Goal: Task Accomplishment & Management: Complete application form

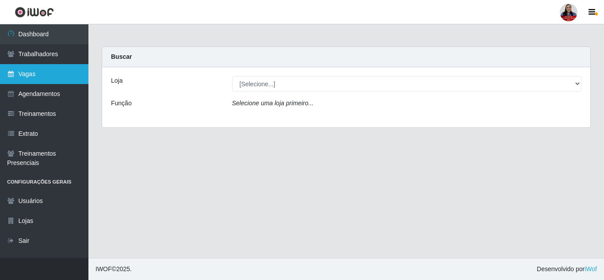
click at [42, 73] on link "Vagas" at bounding box center [44, 74] width 88 height 20
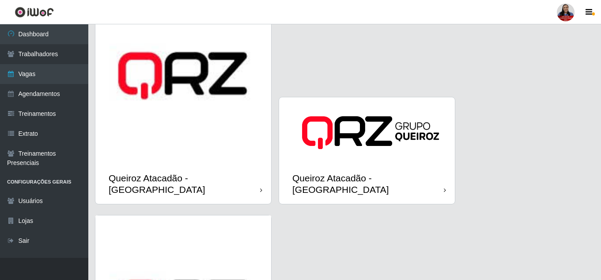
scroll to position [1193, 0]
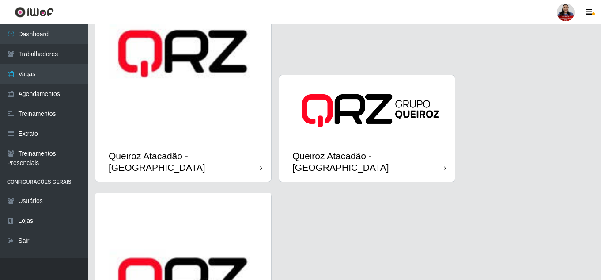
click at [193, 122] on img at bounding box center [183, 54] width 176 height 176
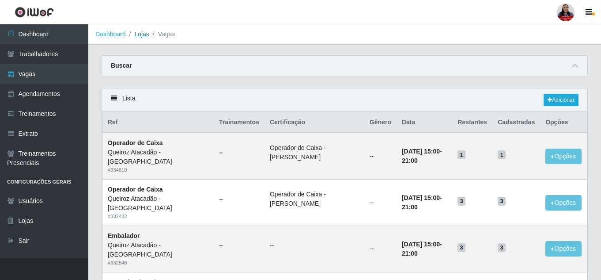
click at [136, 31] on link "Lojas" at bounding box center [141, 33] width 15 height 7
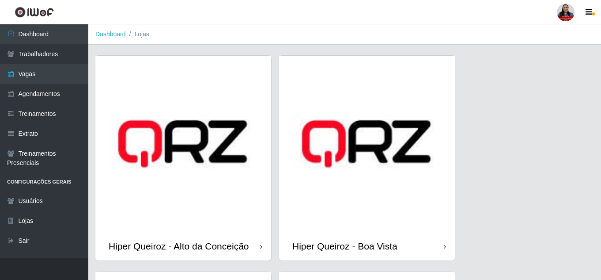
click at [217, 185] on img at bounding box center [183, 144] width 176 height 176
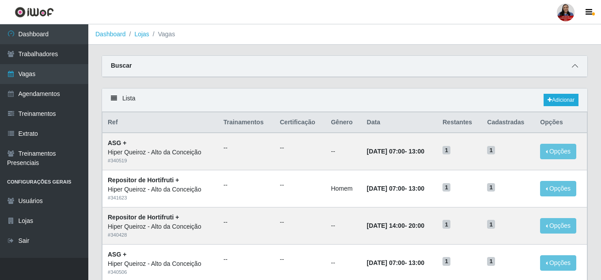
click at [575, 66] on icon at bounding box center [575, 66] width 6 height 6
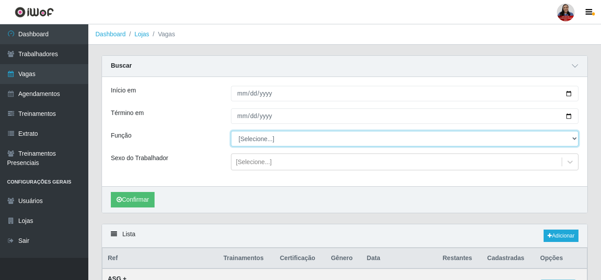
click at [269, 141] on select "[Selecione...] ASG ASG + ASG ++ Embalador Embalador + Embalador ++ Operador de …" at bounding box center [405, 138] width 348 height 15
select select "72"
click at [231, 131] on select "[Selecione...] ASG ASG + ASG ++ Embalador Embalador + Embalador ++ Operador de …" at bounding box center [405, 138] width 348 height 15
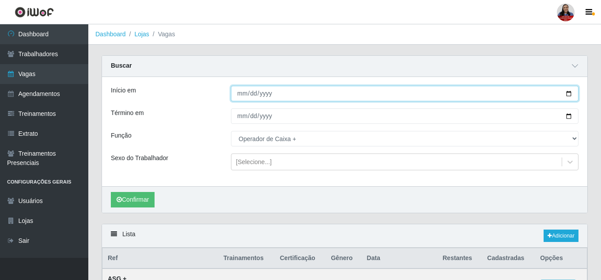
click at [572, 94] on input "Início em" at bounding box center [405, 93] width 348 height 15
type input "[DATE]"
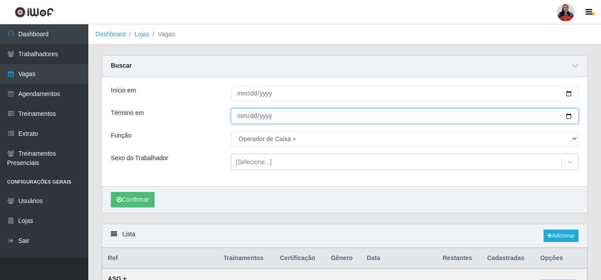
click at [568, 115] on input "Término em" at bounding box center [405, 115] width 348 height 15
type input "[DATE]"
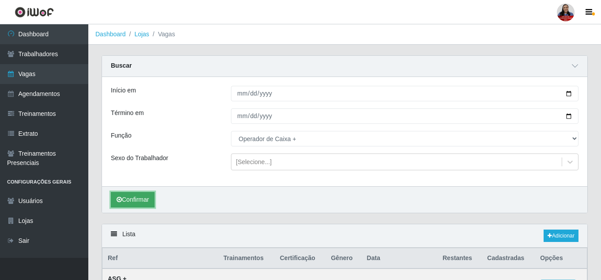
click at [150, 198] on button "Confirmar" at bounding box center [133, 199] width 44 height 15
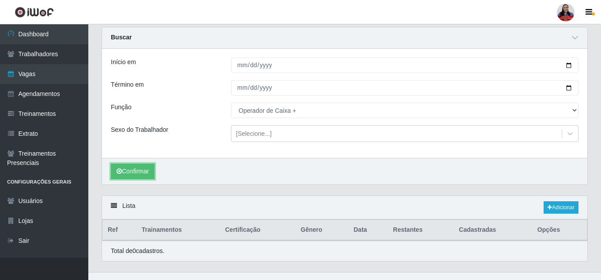
scroll to position [43, 0]
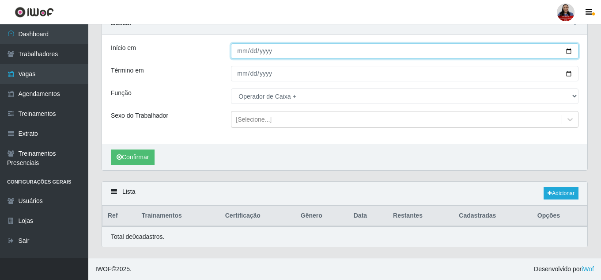
click at [572, 49] on input "[DATE]" at bounding box center [405, 50] width 348 height 15
type input "[DATE]"
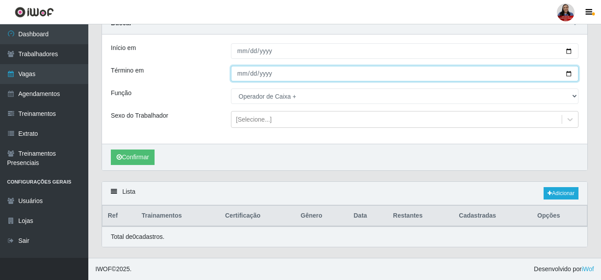
click at [569, 73] on input "[DATE]" at bounding box center [405, 73] width 348 height 15
type input "[DATE]"
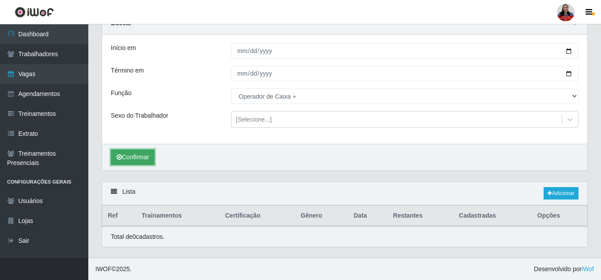
click at [131, 156] on button "Confirmar" at bounding box center [133, 156] width 44 height 15
click at [548, 192] on icon at bounding box center [550, 192] width 4 height 5
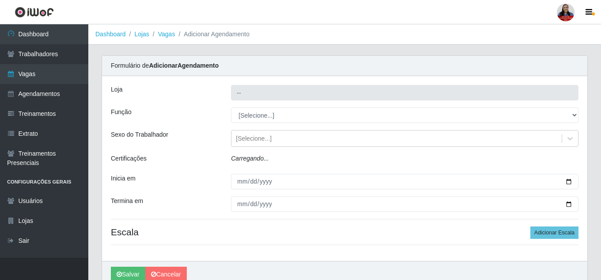
type input "Hiper Queiroz - Alto da Conceição"
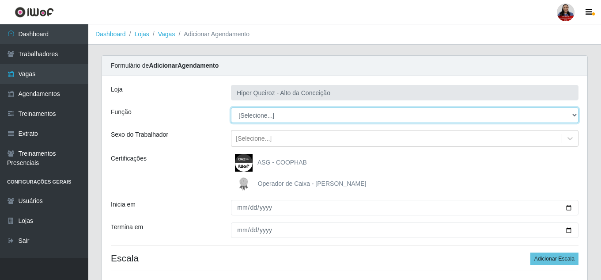
click at [286, 119] on select "[Selecione...] ASG ASG + ASG ++ Embalador Embalador + Embalador ++ Operador de …" at bounding box center [405, 114] width 348 height 15
select select "72"
click at [231, 107] on select "[Selecione...] ASG ASG + ASG ++ Embalador Embalador + Embalador ++ Operador de …" at bounding box center [405, 114] width 348 height 15
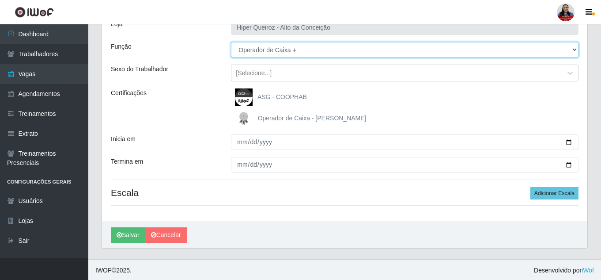
scroll to position [67, 0]
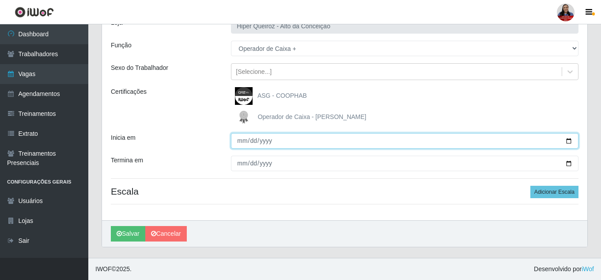
click at [571, 142] on input "Inicia em" at bounding box center [405, 140] width 348 height 15
click at [569, 141] on input "Inicia em" at bounding box center [405, 140] width 348 height 15
type input "[DATE]"
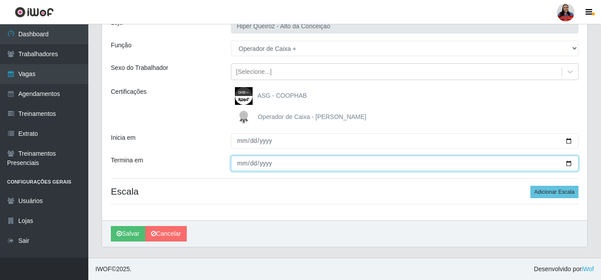
click at [570, 165] on input "Termina em" at bounding box center [405, 163] width 348 height 15
type input "[DATE]"
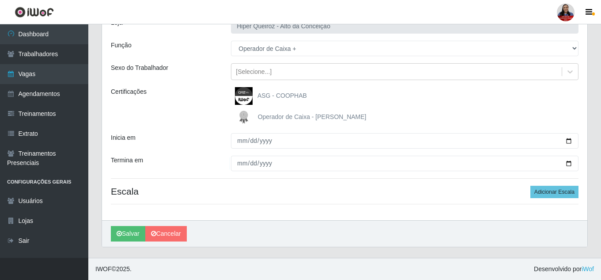
click at [211, 134] on div "Inicia em" at bounding box center [164, 140] width 120 height 15
click at [560, 194] on button "Adicionar Escala" at bounding box center [555, 192] width 48 height 12
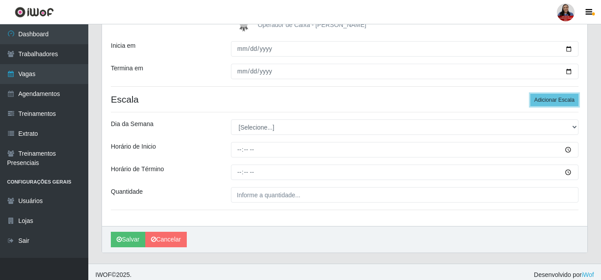
scroll to position [164, 0]
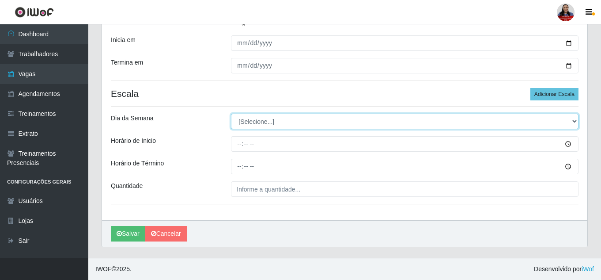
click at [391, 122] on select "[Selecione...] Segunda Terça Quarta Quinta Sexta Sábado Domingo" at bounding box center [405, 121] width 348 height 15
select select "0"
click at [231, 114] on select "[Selecione...] Segunda Terça Quarta Quinta Sexta Sábado Domingo" at bounding box center [405, 121] width 348 height 15
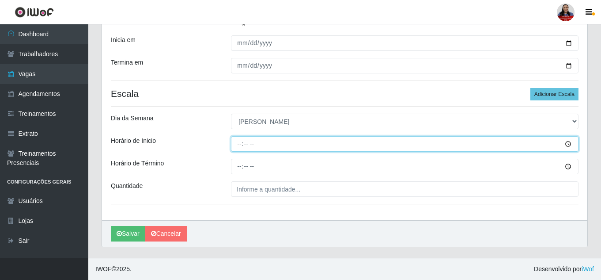
click at [240, 144] on input "Horário de Inicio" at bounding box center [405, 143] width 348 height 15
type input "07:00"
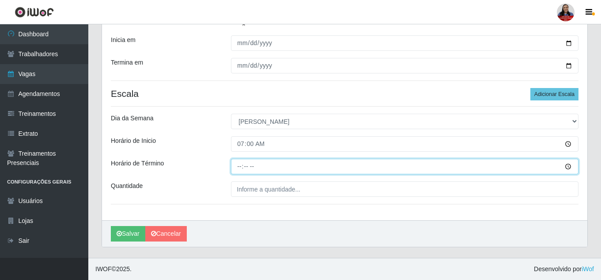
type input "13:00"
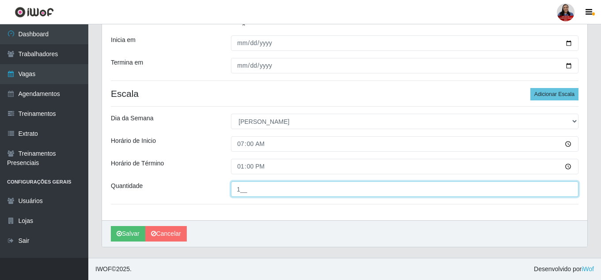
type input "1__"
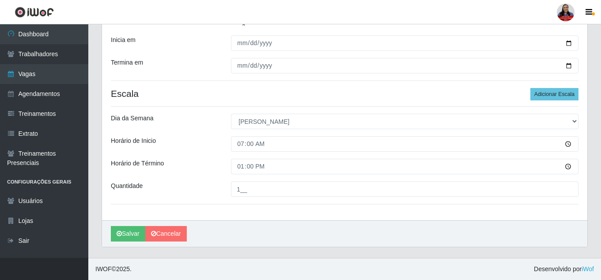
click at [222, 119] on div "Dia da Semana" at bounding box center [164, 121] width 120 height 15
click at [124, 232] on button "Salvar" at bounding box center [128, 233] width 34 height 15
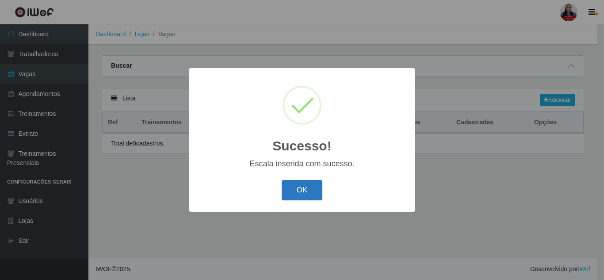
click at [297, 198] on button "OK" at bounding box center [302, 190] width 41 height 21
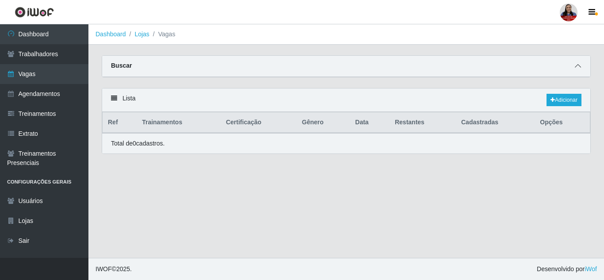
click at [579, 67] on icon at bounding box center [578, 66] width 6 height 6
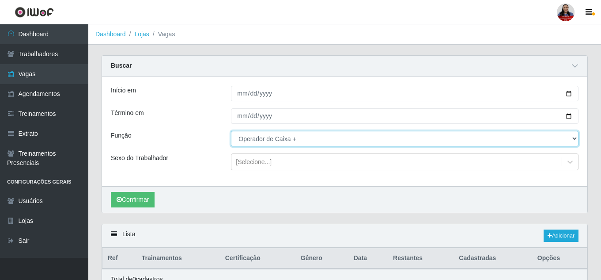
click at [271, 141] on select "[Selecione...] ASG ASG + ASG ++ Embalador Embalador + Embalador ++ Operador de …" at bounding box center [405, 138] width 348 height 15
click at [231, 131] on select "[Selecione...] ASG ASG + ASG ++ Embalador Embalador + Embalador ++ Operador de …" at bounding box center [405, 138] width 348 height 15
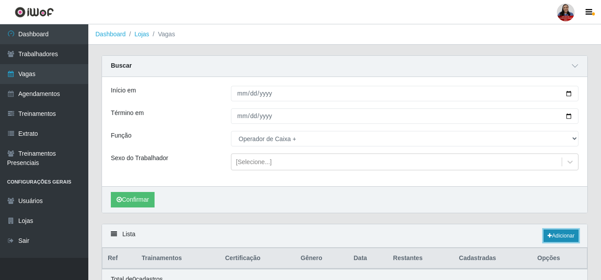
click at [555, 239] on link "Adicionar" at bounding box center [561, 235] width 35 height 12
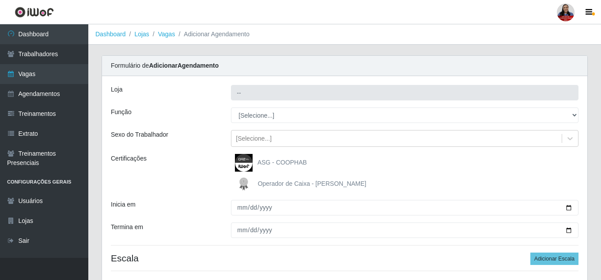
type input "Hiper Queiroz - Alto da Conceição"
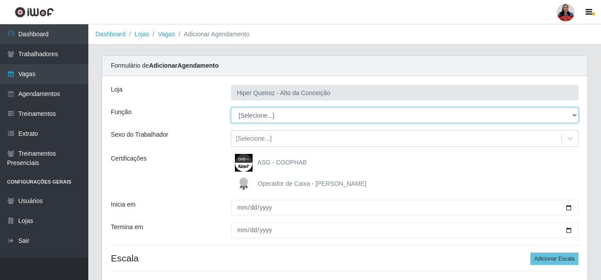
click at [277, 113] on select "[Selecione...] ASG ASG + ASG ++ Embalador Embalador + Embalador ++ Operador de …" at bounding box center [405, 114] width 348 height 15
select select "72"
click at [231, 107] on select "[Selecione...] ASG ASG + ASG ++ Embalador Embalador + Embalador ++ Operador de …" at bounding box center [405, 114] width 348 height 15
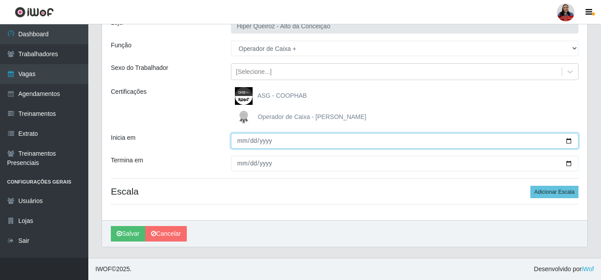
click at [570, 141] on input "Inicia em" at bounding box center [405, 140] width 348 height 15
type input "[DATE]"
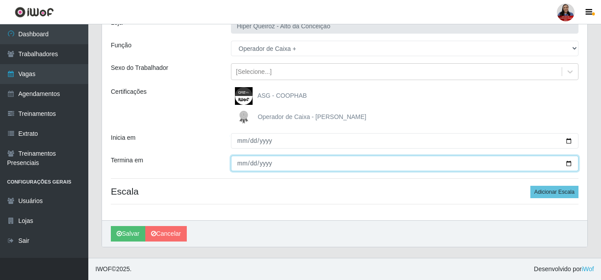
click at [569, 162] on input "Termina em" at bounding box center [405, 163] width 348 height 15
type input "[DATE]"
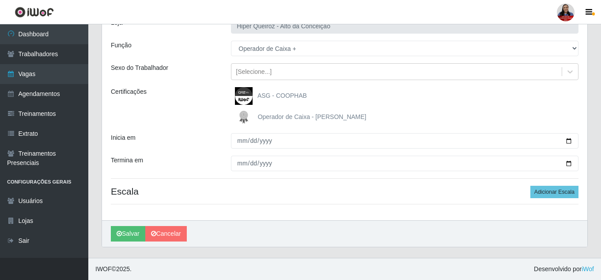
click at [202, 152] on div "Loja Hiper Queiroz - Alto da Conceição Função [Selecione...] ASG ASG + ASG ++ E…" at bounding box center [345, 114] width 486 height 211
click at [546, 194] on button "Adicionar Escala" at bounding box center [555, 192] width 48 height 12
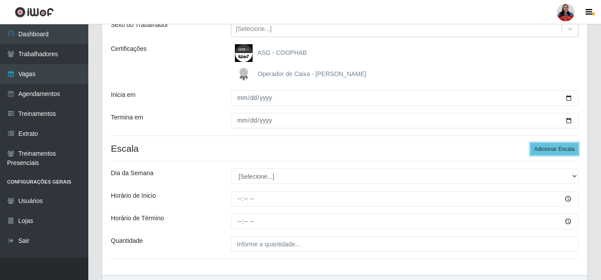
scroll to position [164, 0]
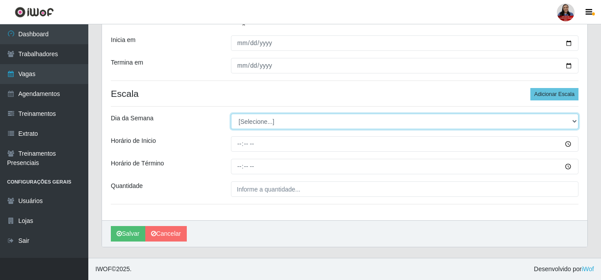
click at [295, 122] on select "[Selecione...] Segunda Terça Quarta Quinta Sexta Sábado Domingo" at bounding box center [405, 121] width 348 height 15
select select "0"
click at [231, 114] on select "[Selecione...] Segunda Terça Quarta Quinta Sexta Sábado Domingo" at bounding box center [405, 121] width 348 height 15
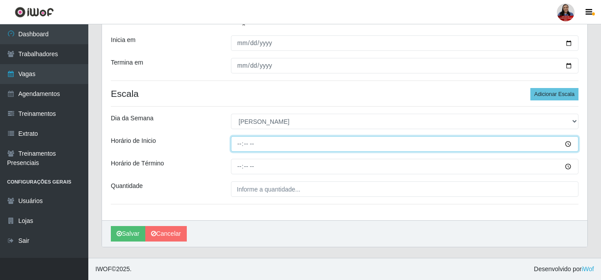
click at [240, 146] on input "Horário de Inicio" at bounding box center [405, 143] width 348 height 15
type input "07:00"
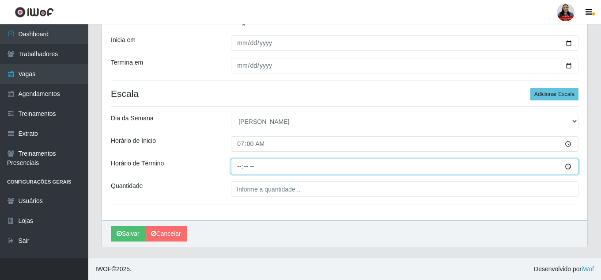
type input "13:00"
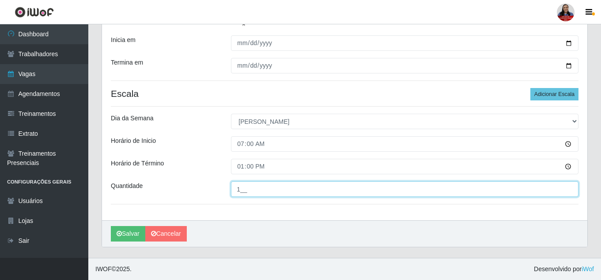
type input "1__"
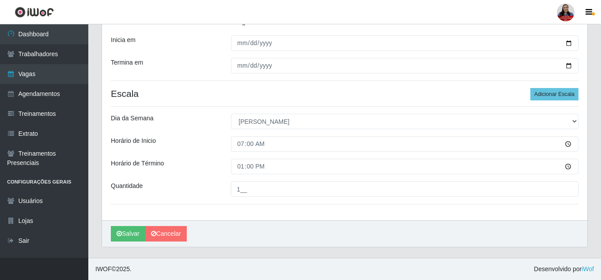
click at [206, 175] on div "Loja Hiper Queiroz - Alto da Conceição Função [Selecione...] ASG ASG + ASG ++ E…" at bounding box center [345, 66] width 486 height 308
click at [130, 233] on button "Salvar" at bounding box center [128, 233] width 34 height 15
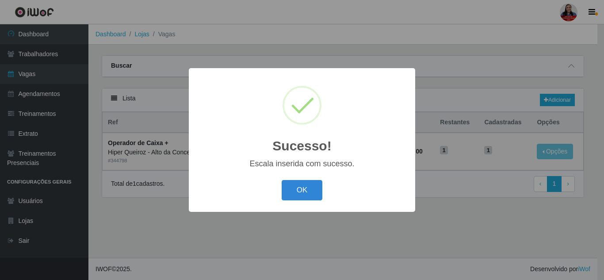
select select "72"
click at [296, 191] on button "OK" at bounding box center [302, 190] width 41 height 21
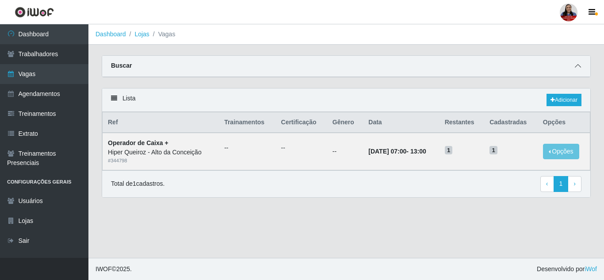
click at [575, 66] on icon at bounding box center [578, 66] width 6 height 6
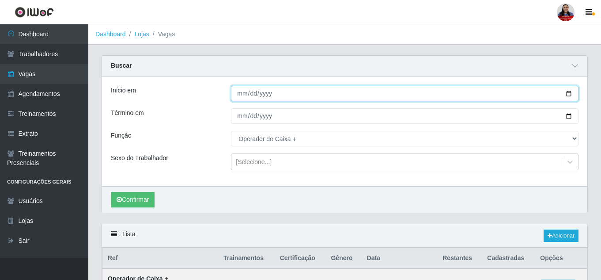
click at [571, 95] on input "[DATE]" at bounding box center [405, 93] width 348 height 15
type input "[DATE]"
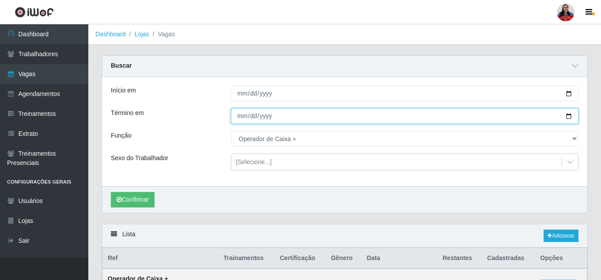
click at [568, 119] on input "[DATE]" at bounding box center [405, 115] width 348 height 15
type input "[DATE]"
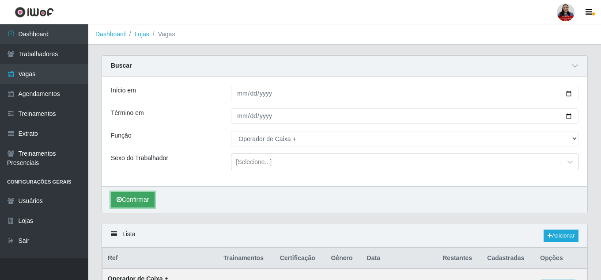
click at [130, 202] on button "Confirmar" at bounding box center [133, 199] width 44 height 15
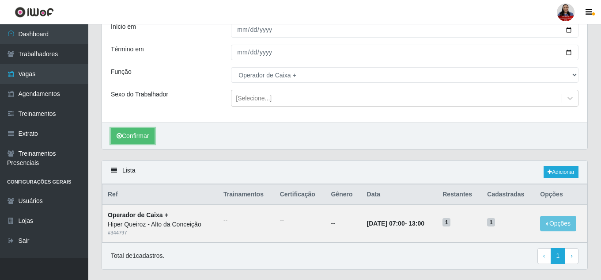
scroll to position [87, 0]
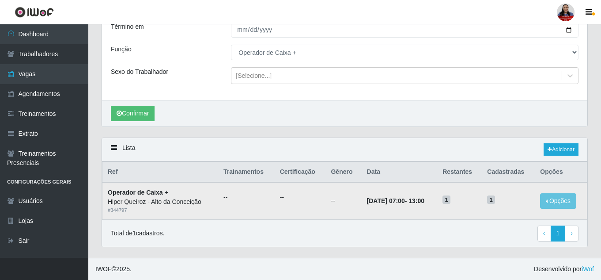
drag, startPoint x: 398, startPoint y: 199, endPoint x: 449, endPoint y: 203, distance: 51.4
click at [449, 203] on tr "Operador de Caixa + Hiper Queiroz - Alto da Conceição # 344797 -- -- -- [DATE] …" at bounding box center [345, 200] width 485 height 37
click at [377, 169] on th "Data" at bounding box center [400, 172] width 76 height 21
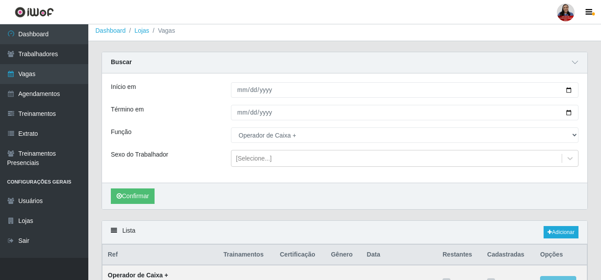
scroll to position [0, 0]
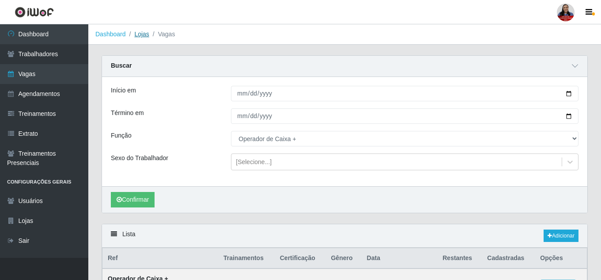
click at [137, 37] on link "Lojas" at bounding box center [141, 33] width 15 height 7
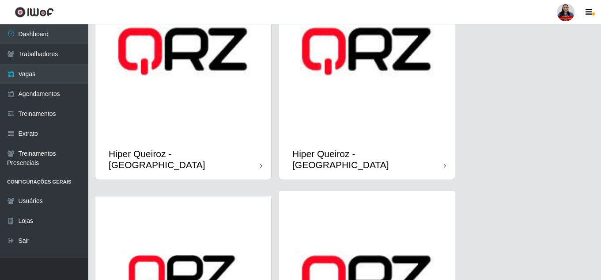
scroll to position [309, 0]
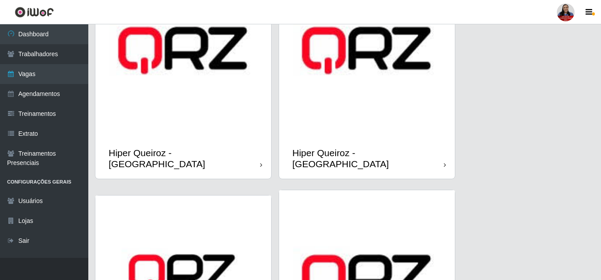
click at [376, 94] on img at bounding box center [367, 50] width 176 height 176
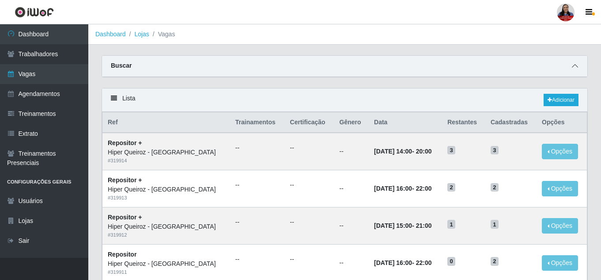
click at [576, 68] on icon at bounding box center [575, 66] width 6 height 6
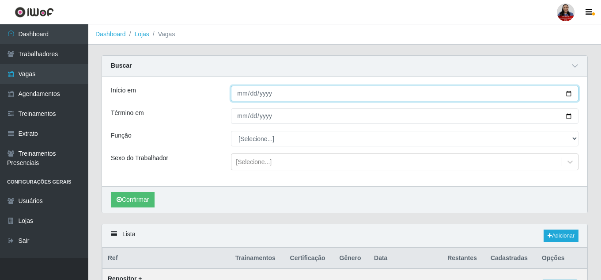
click at [570, 96] on input "Início em" at bounding box center [405, 93] width 348 height 15
type input "[DATE]"
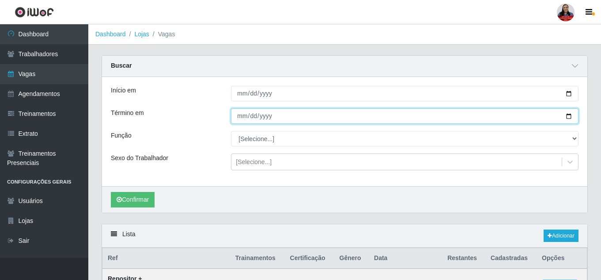
click at [568, 117] on input "Término em" at bounding box center [405, 115] width 348 height 15
type input "[DATE]"
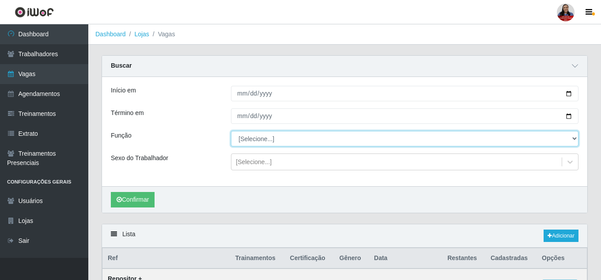
click at [250, 140] on select "[Selecione...] ASG ASG + ASG ++ Embalador Embalador + Embalador ++ Repositor Re…" at bounding box center [405, 138] width 348 height 15
select select "24"
click at [231, 131] on select "[Selecione...] ASG ASG + ASG ++ Embalador Embalador + Embalador ++ Repositor Re…" at bounding box center [405, 138] width 348 height 15
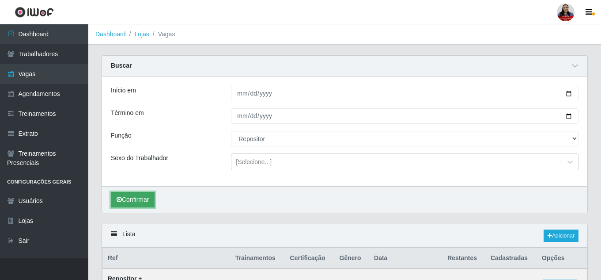
click at [129, 197] on button "Confirmar" at bounding box center [133, 199] width 44 height 15
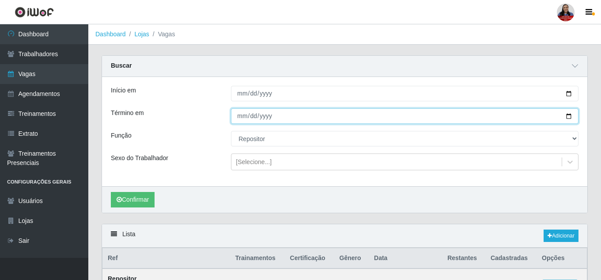
click at [570, 117] on input "[DATE]" at bounding box center [405, 115] width 348 height 15
type input "[DATE]"
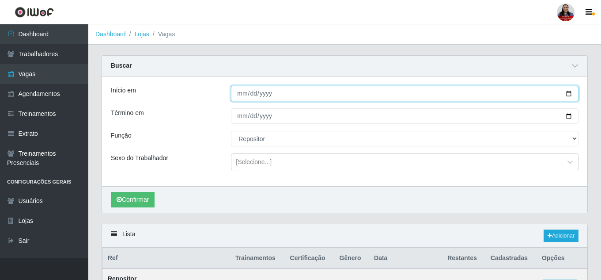
click at [570, 94] on input "[DATE]" at bounding box center [405, 93] width 348 height 15
type input "[DATE]"
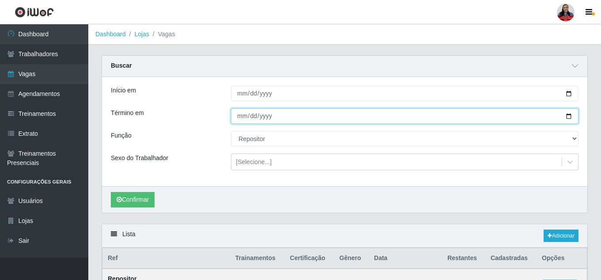
click at [569, 118] on input "[DATE]" at bounding box center [405, 115] width 348 height 15
type input "[DATE]"
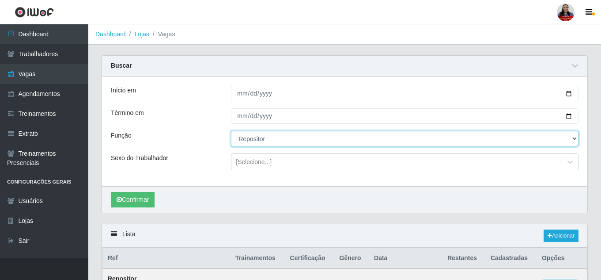
click at [255, 141] on select "[Selecione...] ASG ASG + ASG ++ Embalador Embalador + Embalador ++ Repositor Re…" at bounding box center [405, 138] width 348 height 15
select select "[Selecione...]"
click at [231, 131] on select "[Selecione...] ASG ASG + ASG ++ Embalador Embalador + Embalador ++ Repositor Re…" at bounding box center [405, 138] width 348 height 15
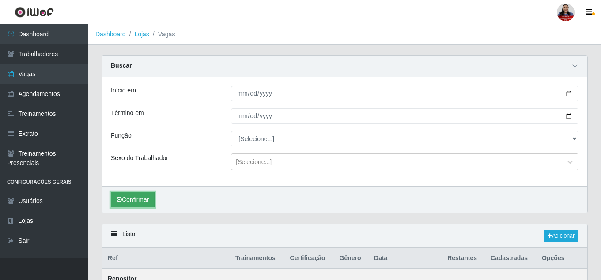
click at [142, 201] on button "Confirmar" at bounding box center [133, 199] width 44 height 15
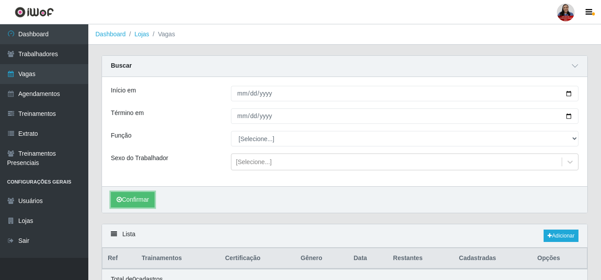
scroll to position [43, 0]
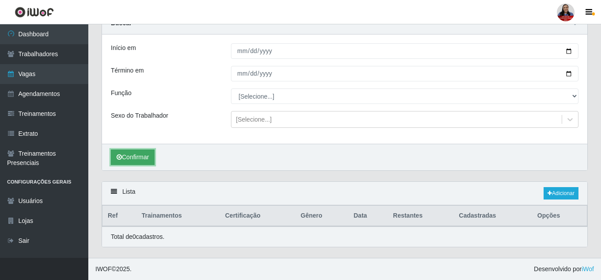
click at [142, 153] on button "Confirmar" at bounding box center [133, 156] width 44 height 15
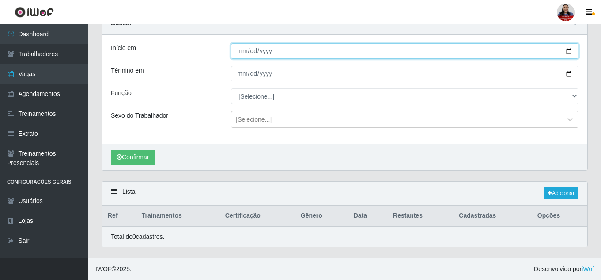
click at [568, 52] on input "[DATE]" at bounding box center [405, 50] width 348 height 15
type input "[DATE]"
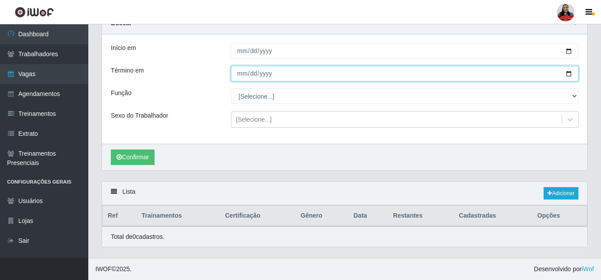
click at [571, 75] on input "[DATE]" at bounding box center [405, 73] width 348 height 15
type input "[DATE]"
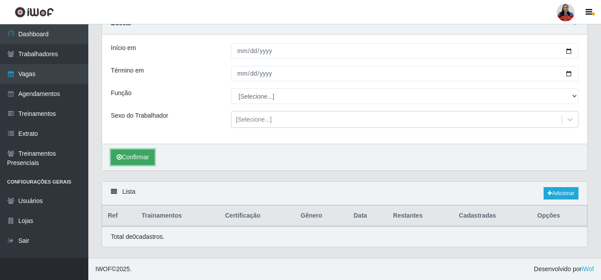
click at [144, 155] on button "Confirmar" at bounding box center [133, 156] width 44 height 15
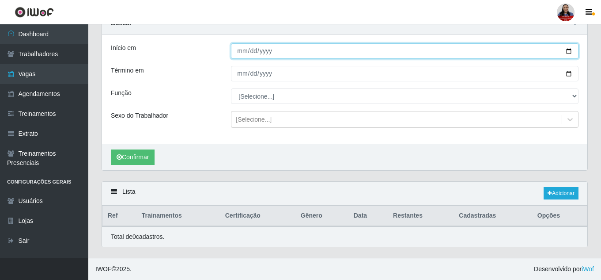
click at [567, 52] on input "[DATE]" at bounding box center [405, 50] width 348 height 15
type input "[DATE]"
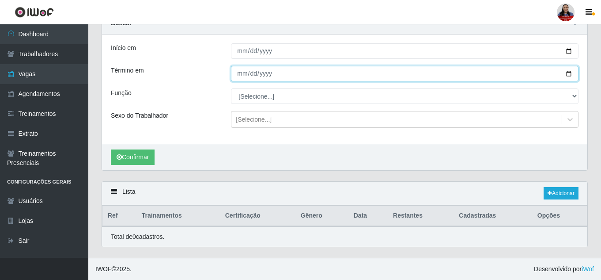
click at [569, 74] on input "[DATE]" at bounding box center [405, 73] width 348 height 15
type input "[DATE]"
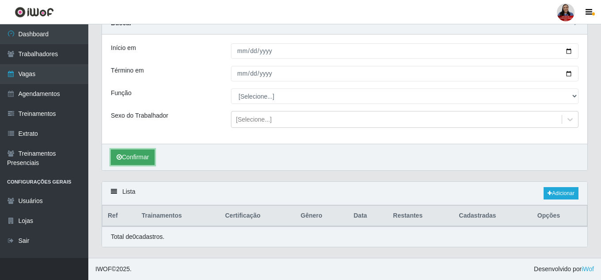
click at [127, 154] on button "Confirmar" at bounding box center [133, 156] width 44 height 15
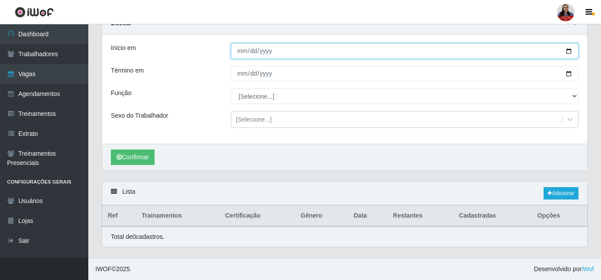
click at [570, 51] on input "[DATE]" at bounding box center [405, 50] width 348 height 15
type input "[DATE]"
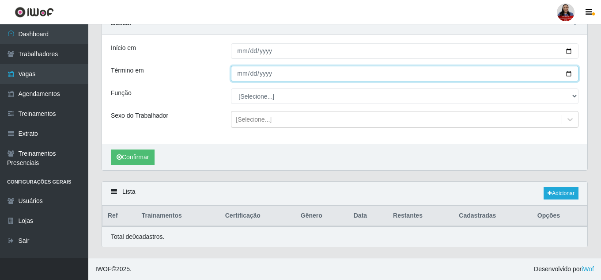
click at [569, 73] on input "[DATE]" at bounding box center [405, 73] width 348 height 15
type input "[DATE]"
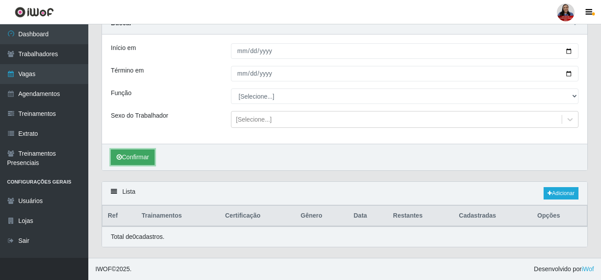
click at [136, 158] on button "Confirmar" at bounding box center [133, 156] width 44 height 15
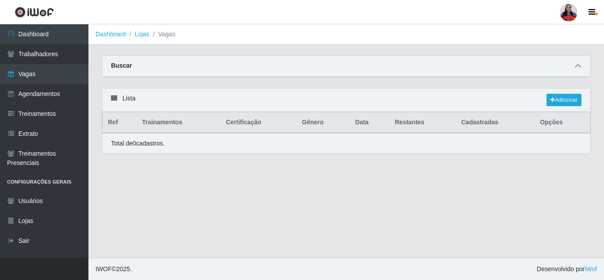
click at [578, 65] on icon at bounding box center [578, 66] width 6 height 6
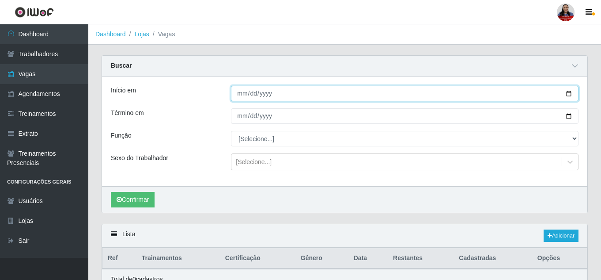
click at [568, 94] on input "[DATE]" at bounding box center [405, 93] width 348 height 15
type input "[DATE]"
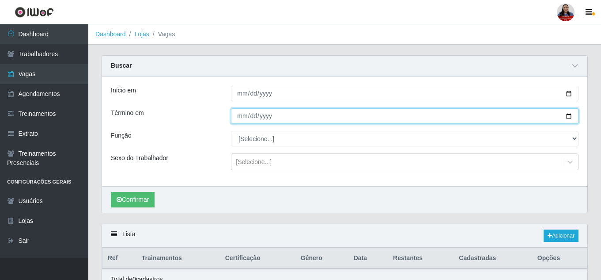
click at [571, 117] on input "[DATE]" at bounding box center [405, 115] width 348 height 15
type input "[DATE]"
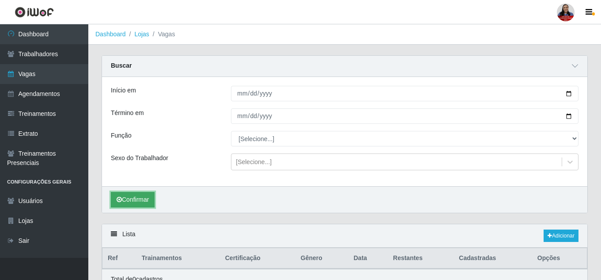
click at [144, 202] on button "Confirmar" at bounding box center [133, 199] width 44 height 15
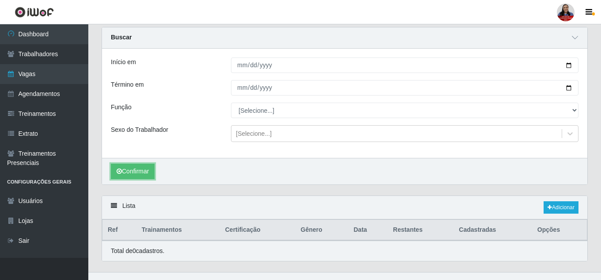
scroll to position [43, 0]
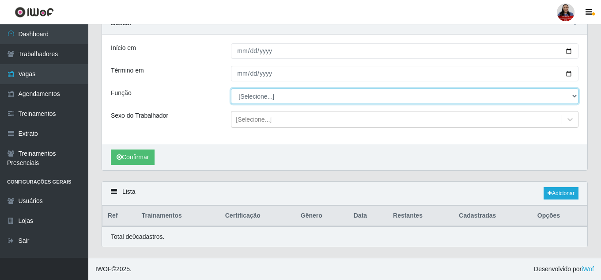
click at [288, 91] on select "[Selecione...] ASG ASG + ASG ++ Embalador Embalador + Embalador ++ Repositor Re…" at bounding box center [405, 95] width 348 height 15
select select "24"
click at [231, 88] on select "[Selecione...] ASG ASG + ASG ++ Embalador Embalador + Embalador ++ Repositor Re…" at bounding box center [405, 95] width 348 height 15
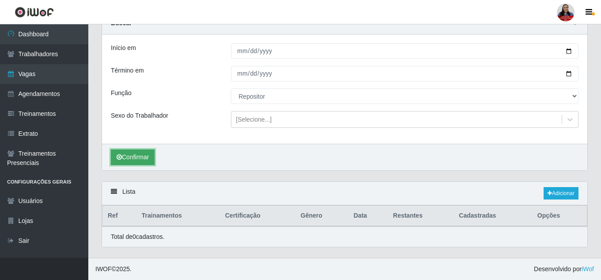
click at [134, 156] on button "Confirmar" at bounding box center [133, 156] width 44 height 15
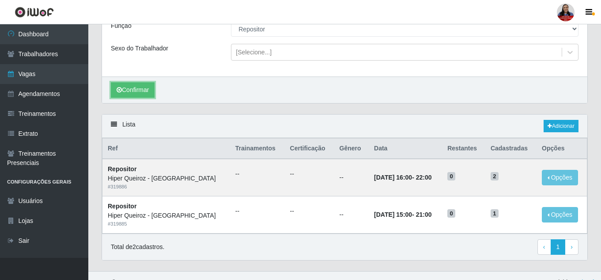
scroll to position [123, 0]
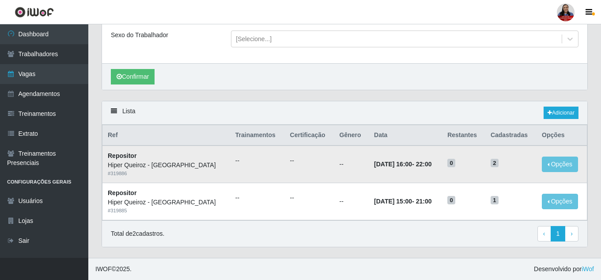
drag, startPoint x: 391, startPoint y: 164, endPoint x: 503, endPoint y: 163, distance: 112.3
click at [503, 163] on tr "Repositor Hiper Queiroz - Nova Betânia # 319886 -- -- -- 11/09/2025, 16:00 - 22…" at bounding box center [345, 163] width 485 height 37
click at [503, 163] on h5 "2" at bounding box center [511, 162] width 41 height 9
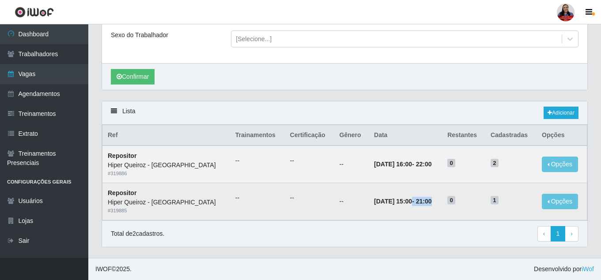
drag, startPoint x: 389, startPoint y: 203, endPoint x: 432, endPoint y: 203, distance: 42.9
click at [432, 203] on td "11/09/2025, 15:00 - 21:00" at bounding box center [405, 201] width 73 height 37
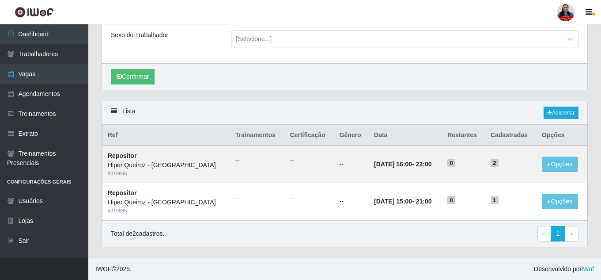
click at [385, 109] on div "Lista Adicionar" at bounding box center [345, 112] width 486 height 23
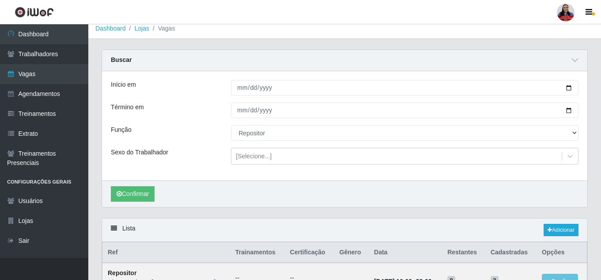
scroll to position [0, 0]
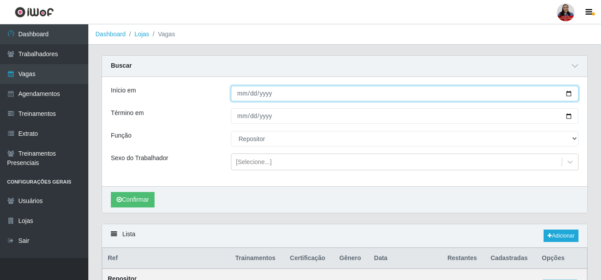
click at [569, 94] on input "[DATE]" at bounding box center [405, 93] width 348 height 15
type input "[DATE]"
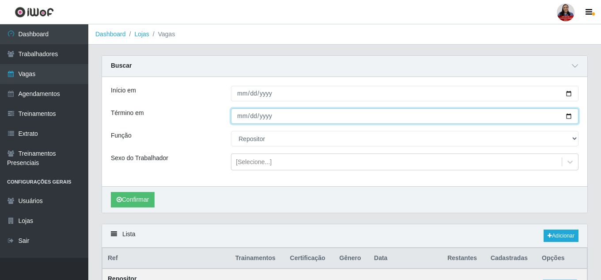
click at [567, 117] on input "[DATE]" at bounding box center [405, 115] width 348 height 15
type input "[DATE]"
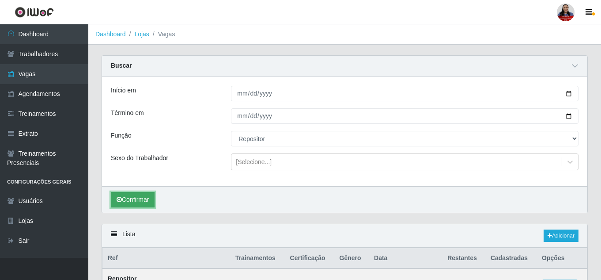
click at [150, 199] on button "Confirmar" at bounding box center [133, 199] width 44 height 15
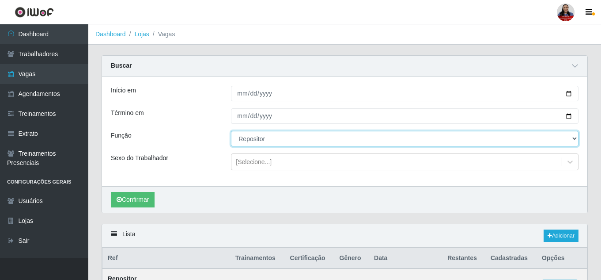
click at [574, 141] on select "[Selecione...] ASG ASG + ASG ++ Embalador Embalador + Embalador ++ Repositor Re…" at bounding box center [405, 138] width 348 height 15
click at [231, 131] on select "[Selecione...] ASG ASG + ASG ++ Embalador Embalador + Embalador ++ Repositor Re…" at bounding box center [405, 138] width 348 height 15
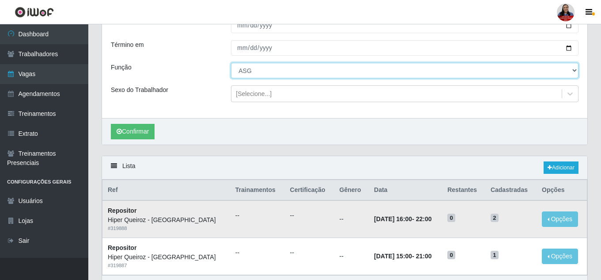
scroll to position [88, 0]
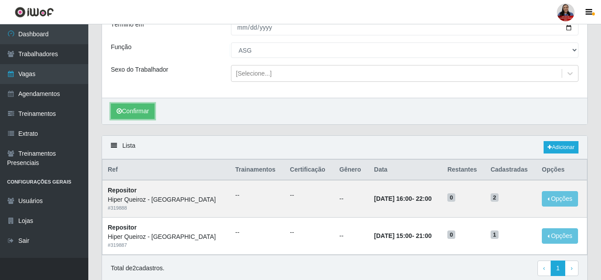
drag, startPoint x: 152, startPoint y: 110, endPoint x: 165, endPoint y: 109, distance: 13.3
click at [152, 111] on button "Confirmar" at bounding box center [133, 110] width 44 height 15
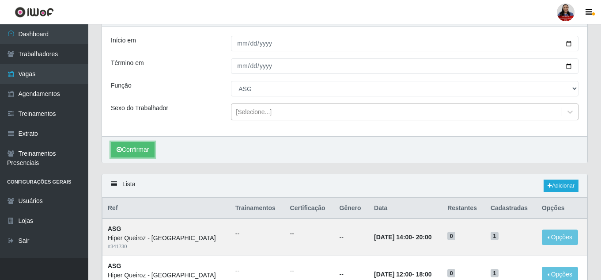
scroll to position [35, 0]
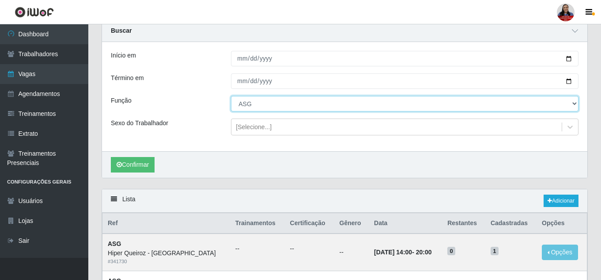
click at [575, 101] on select "[Selecione...] ASG ASG + ASG ++ Embalador Embalador + Embalador ++ Repositor Re…" at bounding box center [405, 103] width 348 height 15
select select "107"
click at [231, 96] on select "[Selecione...] ASG ASG + ASG ++ Embalador Embalador + Embalador ++ Repositor Re…" at bounding box center [405, 103] width 348 height 15
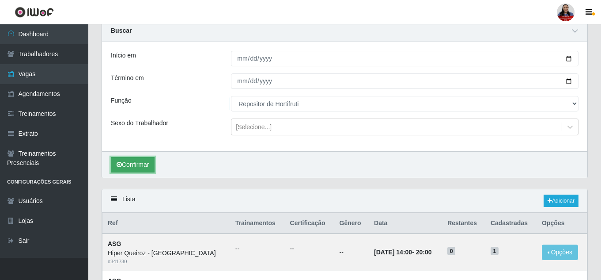
click at [129, 168] on button "Confirmar" at bounding box center [133, 164] width 44 height 15
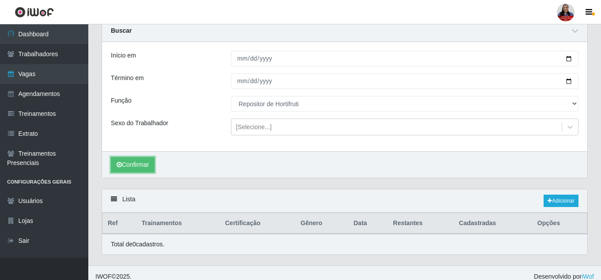
scroll to position [43, 0]
